Goal: Check status: Check status

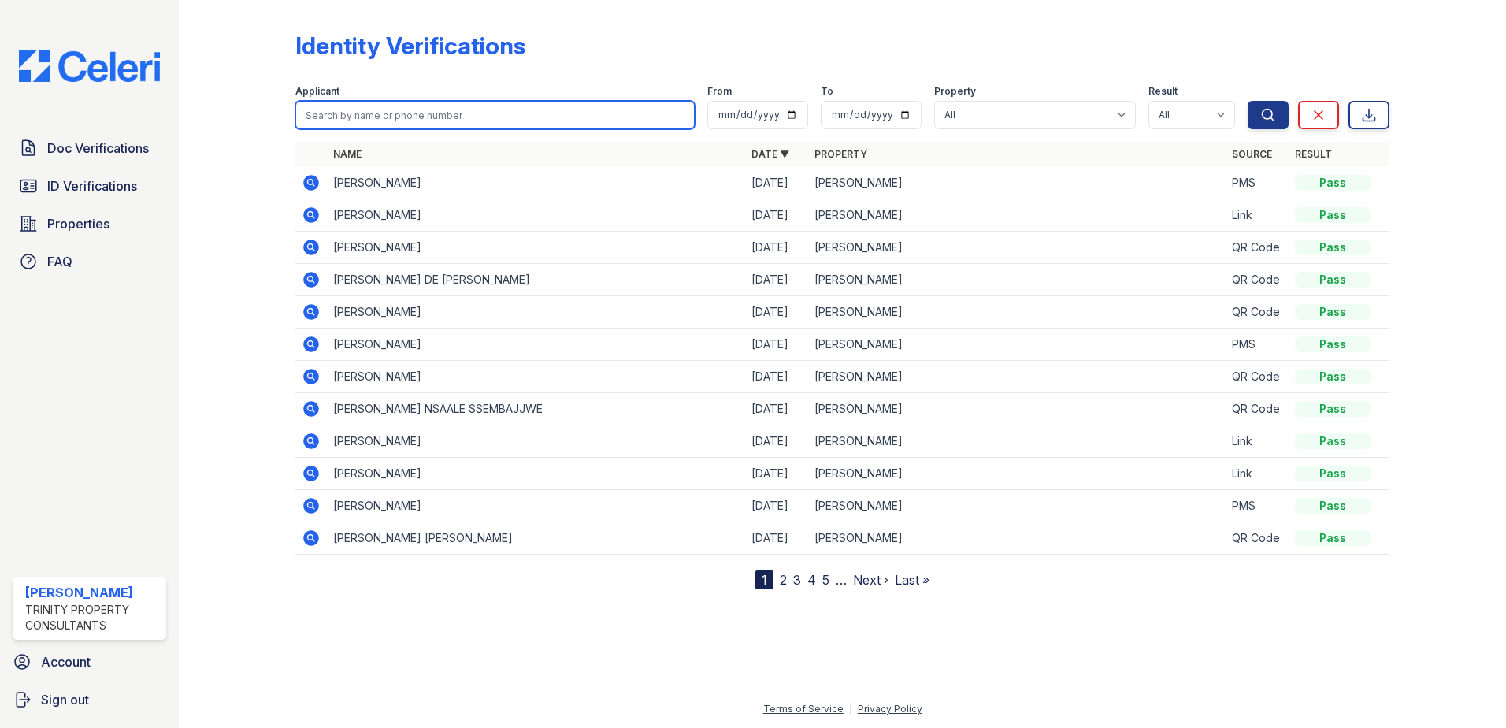
click at [346, 112] on input "search" at bounding box center [494, 115] width 399 height 28
type input "abdulaziz"
click at [1247, 101] on button "Search" at bounding box center [1267, 115] width 41 height 28
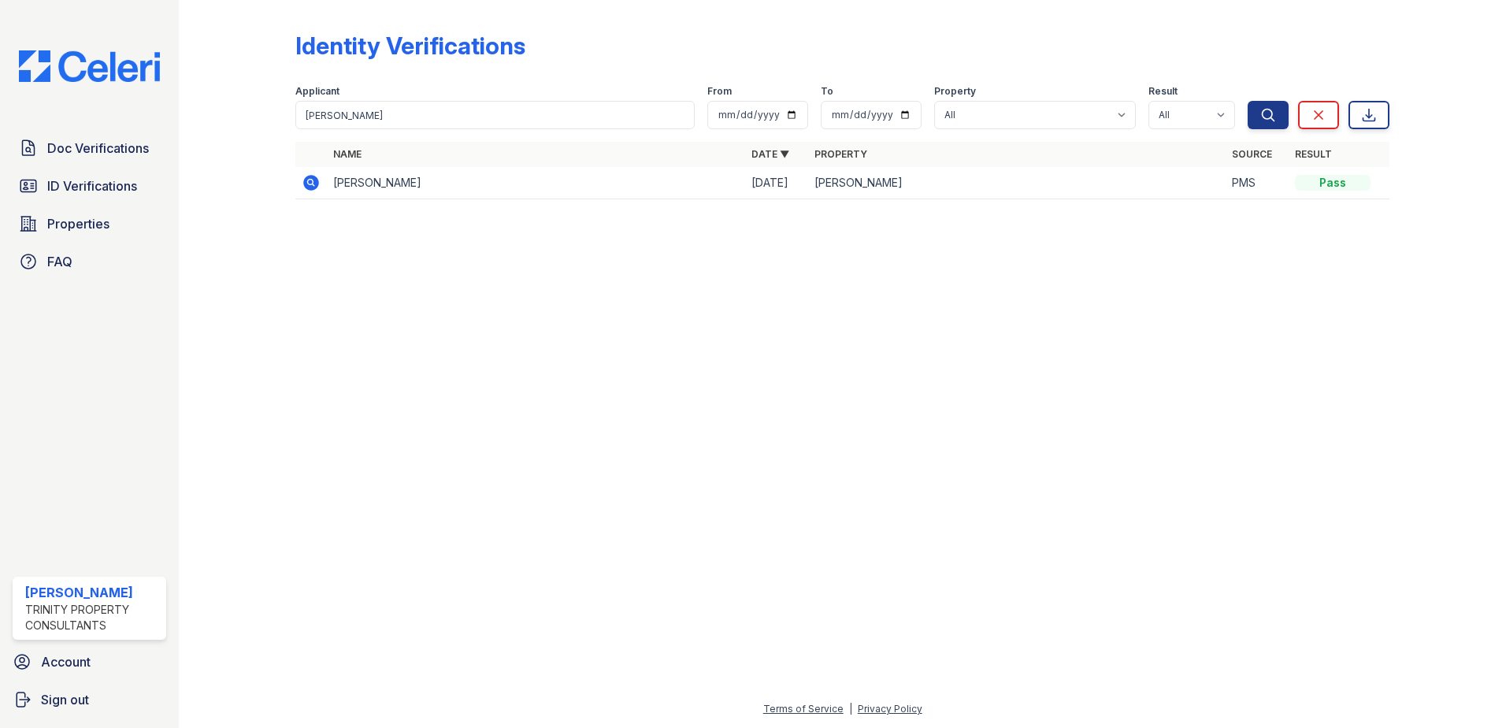
click at [315, 180] on icon at bounding box center [311, 183] width 16 height 16
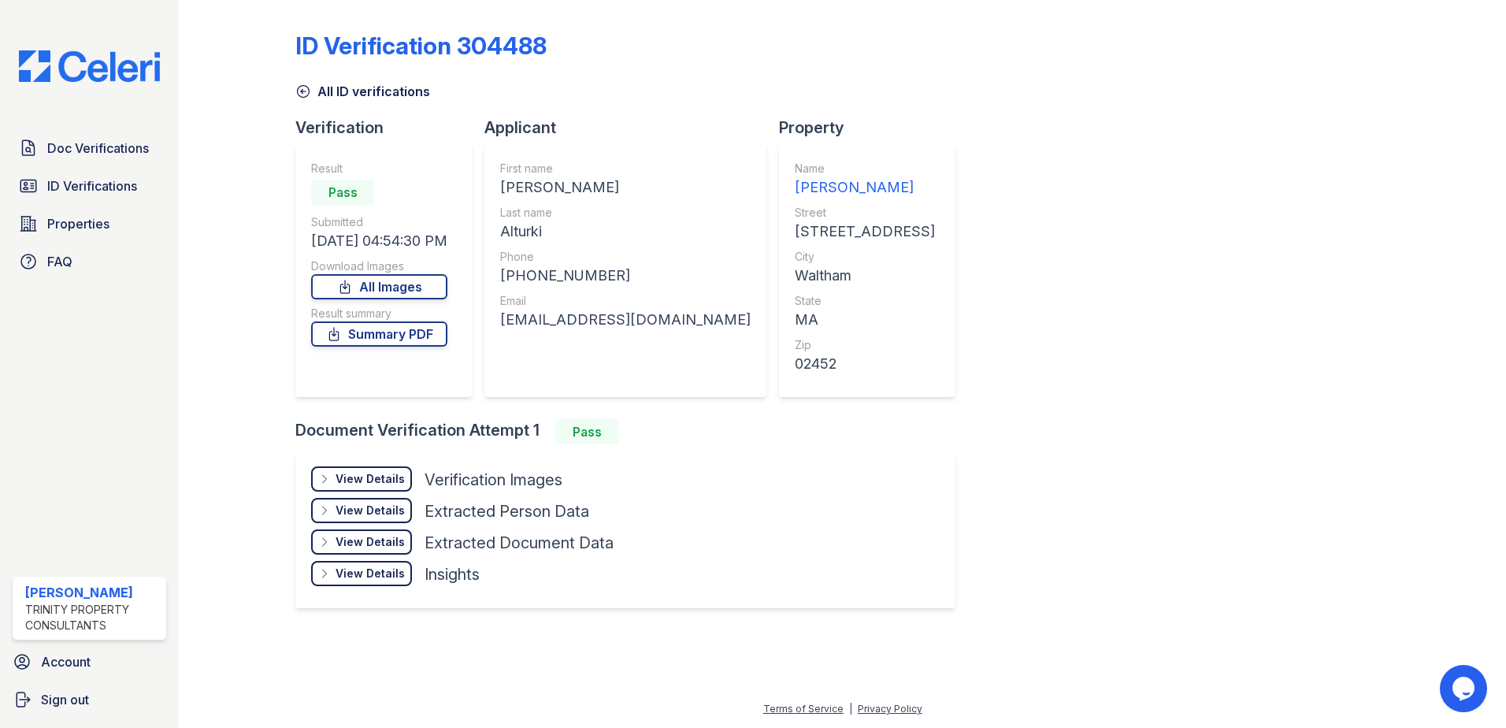
click at [354, 480] on div "View Details" at bounding box center [369, 479] width 69 height 16
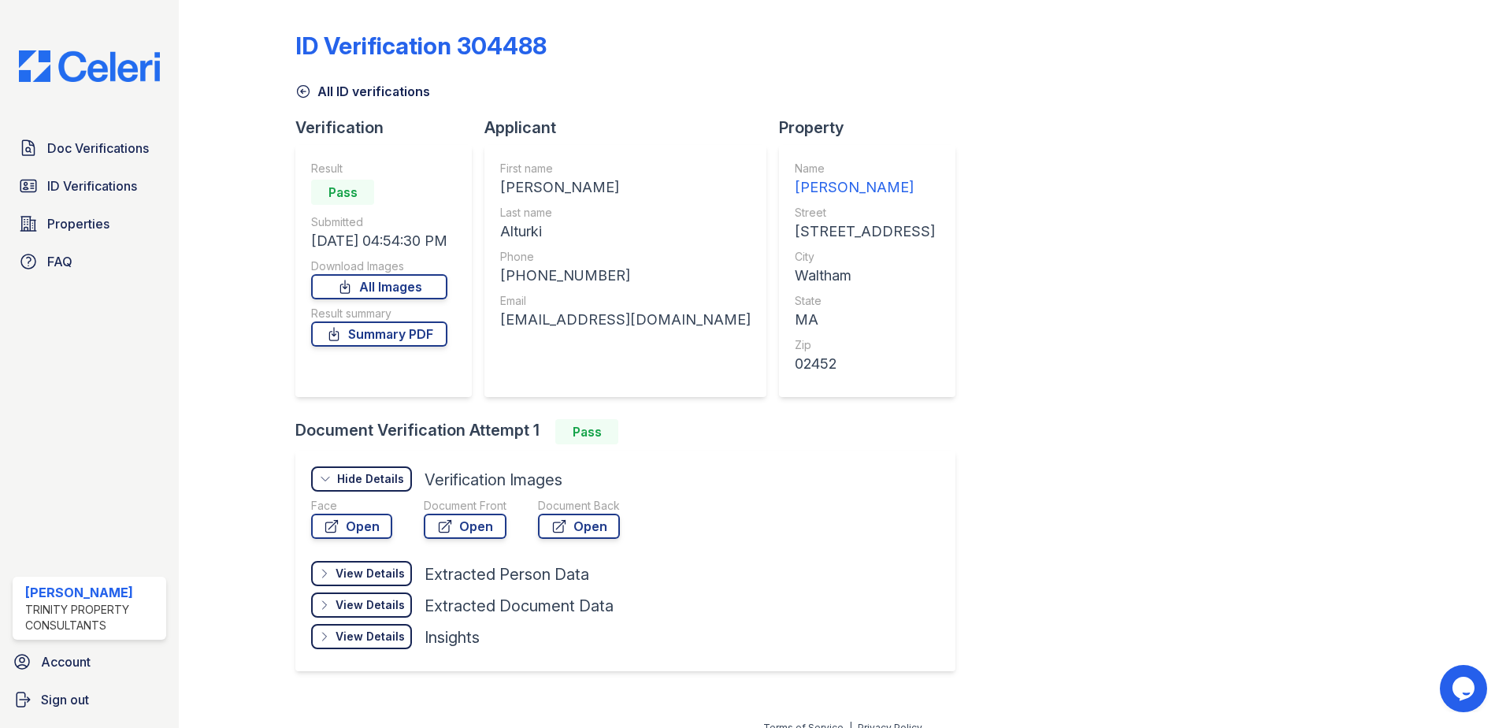
scroll to position [19, 0]
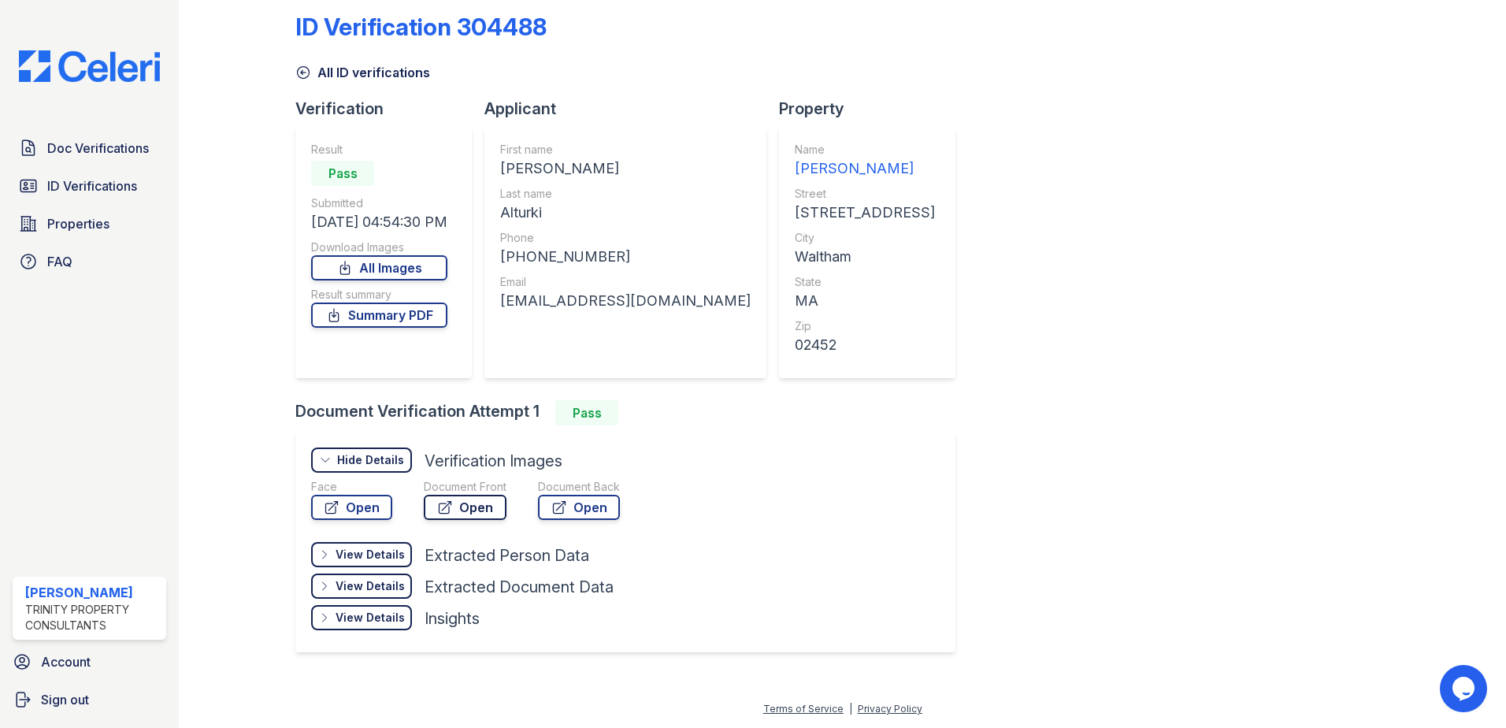
click at [450, 506] on icon at bounding box center [445, 507] width 16 height 16
click at [1175, 294] on div "ID Verification 304488 All ID verifications Verification Result Pass Submitted …" at bounding box center [842, 330] width 1094 height 687
click at [1228, 473] on div "ID Verification 304488 All ID verifications Verification Result Pass Submitted …" at bounding box center [842, 330] width 1094 height 687
